Goal: Find specific page/section

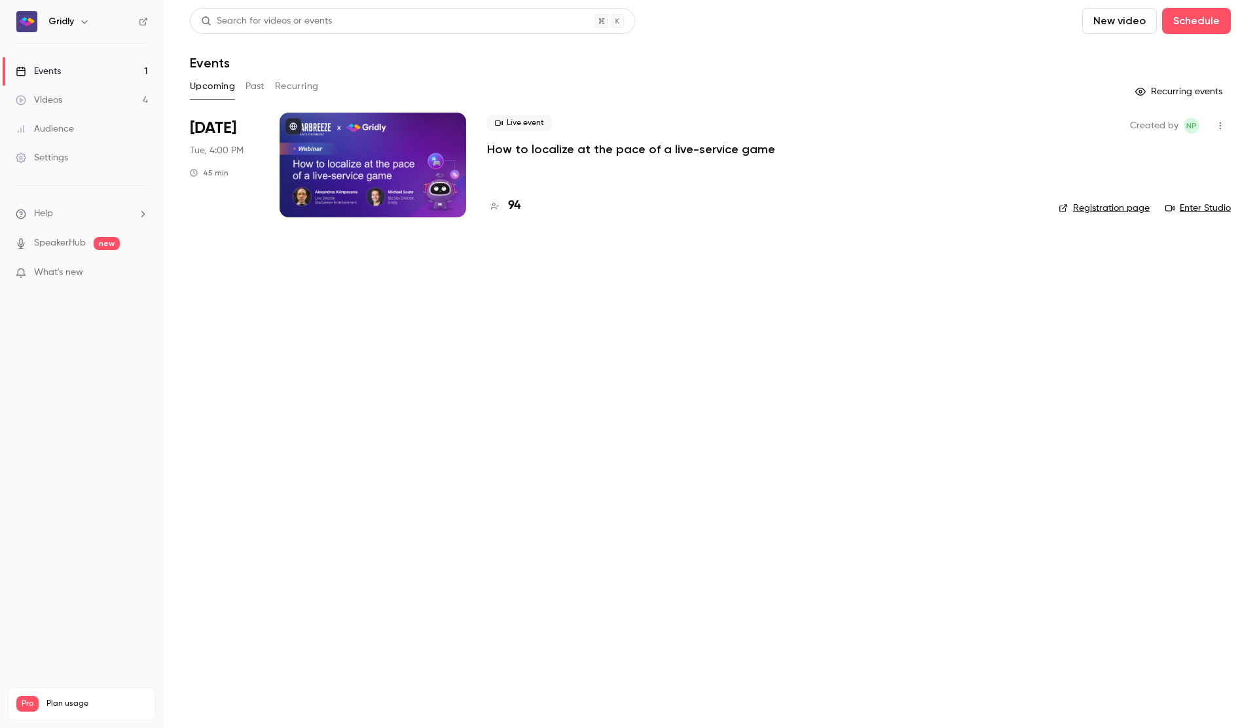
click at [571, 146] on p "How to localize at the pace of a live-service game" at bounding box center [631, 149] width 288 height 16
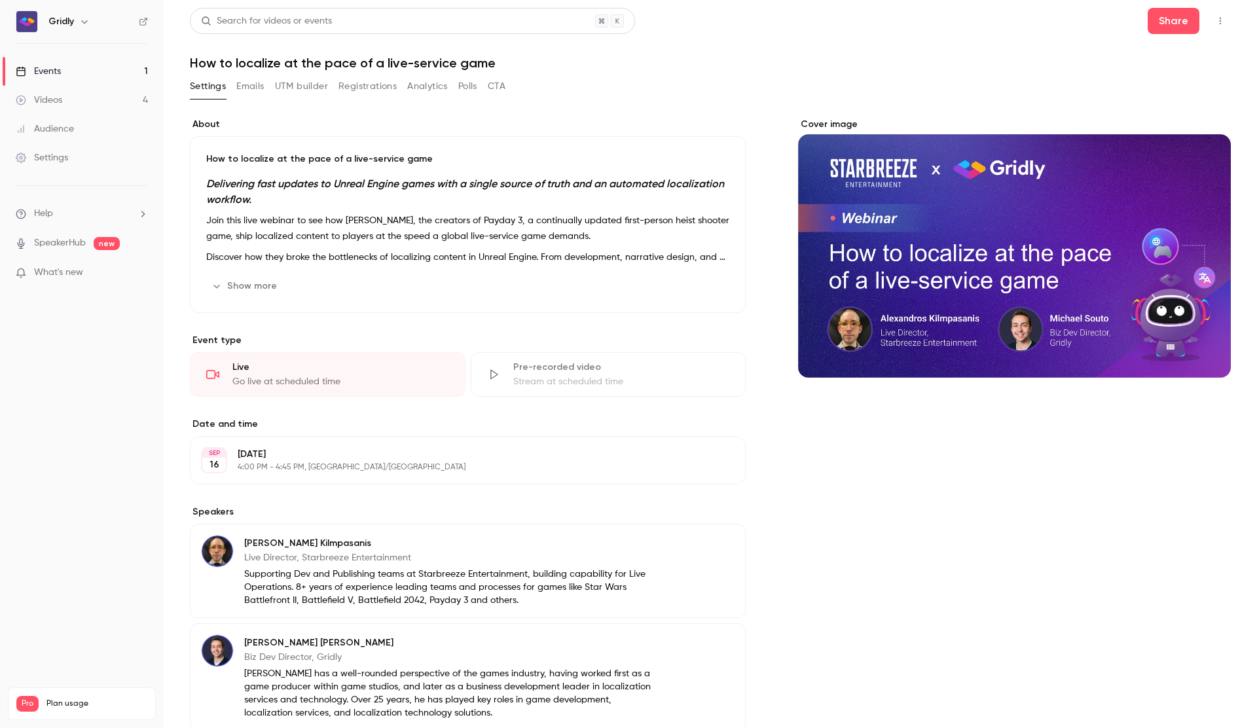
click at [363, 86] on button "Registrations" at bounding box center [367, 86] width 58 height 21
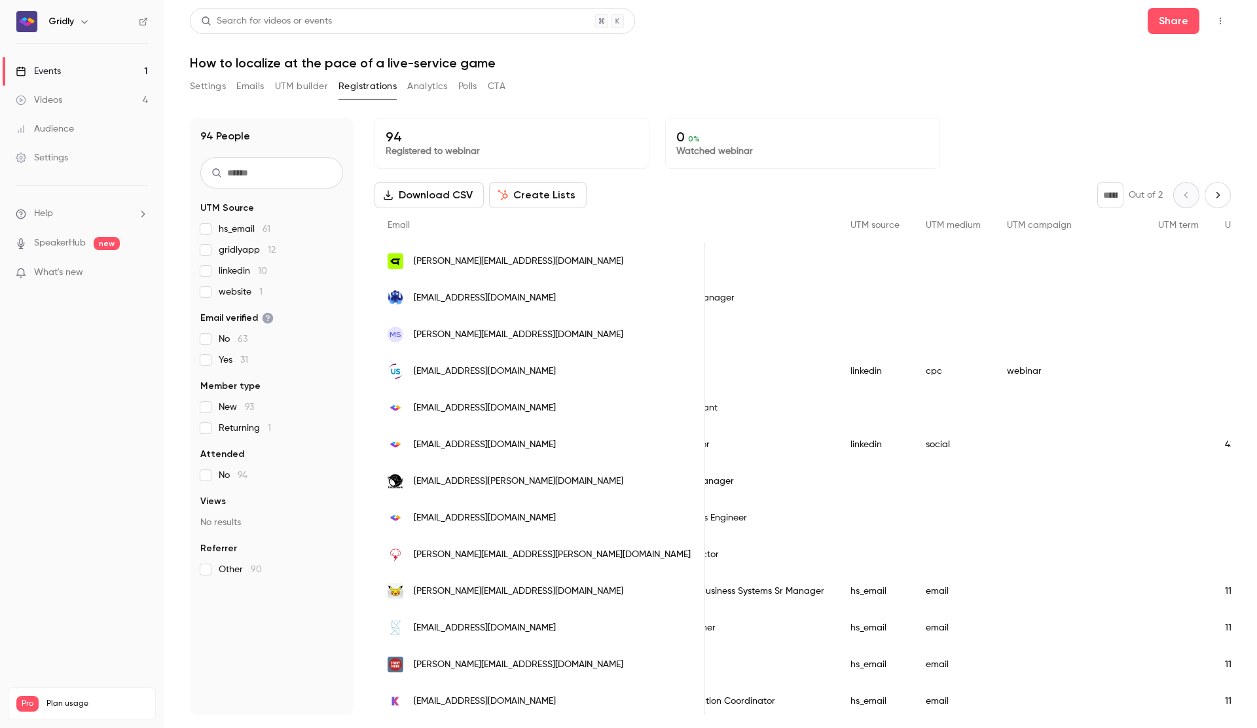
scroll to position [0, 758]
